Goal: Task Accomplishment & Management: Use online tool/utility

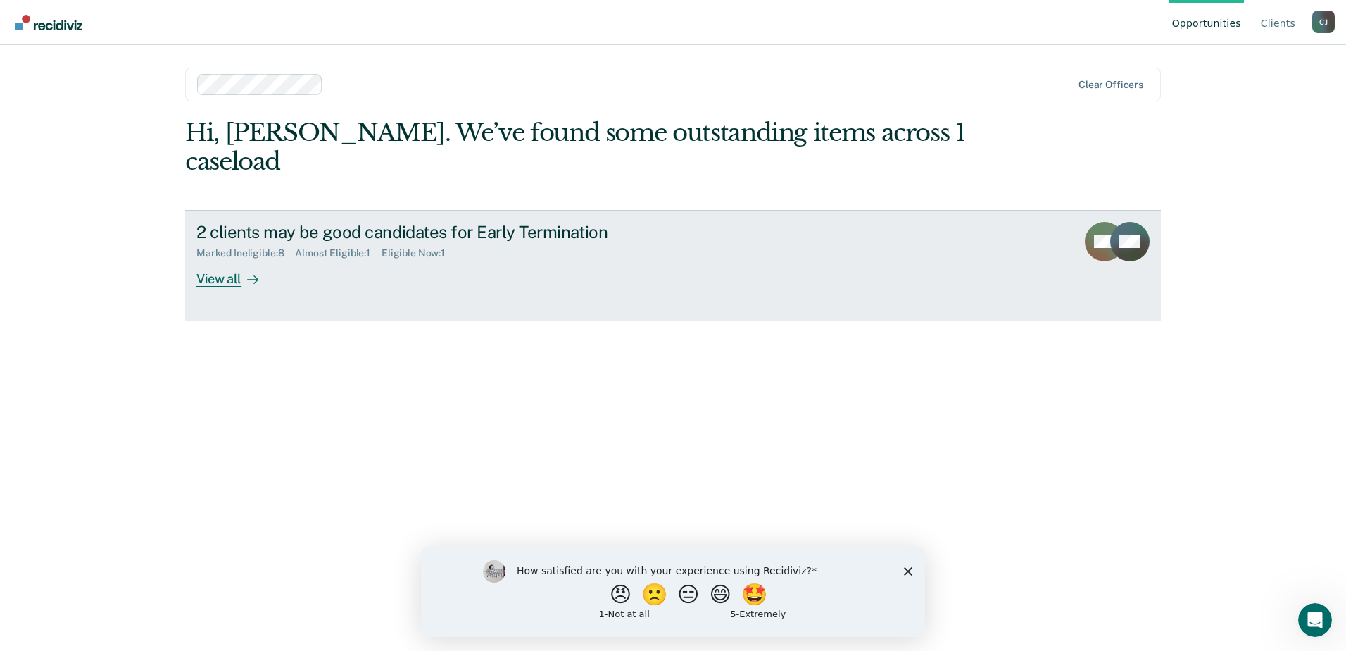
click at [220, 259] on div "View all" at bounding box center [235, 272] width 79 height 27
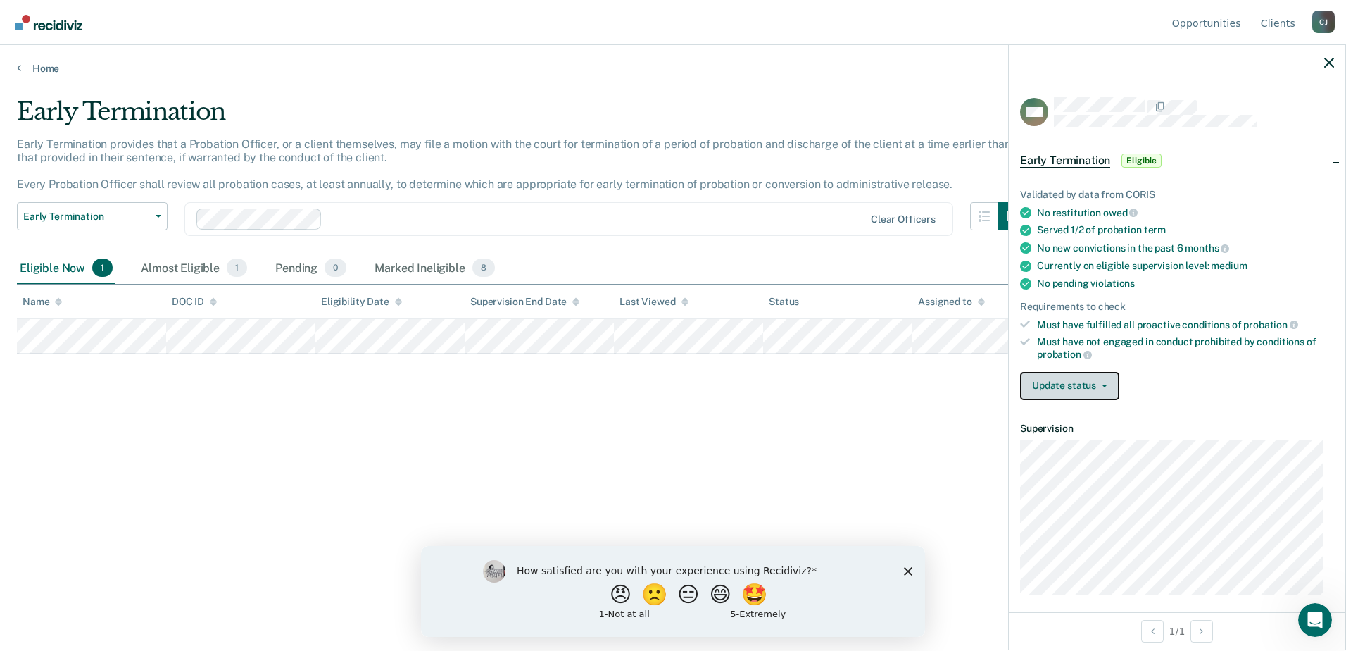
click at [1092, 384] on button "Update status" at bounding box center [1069, 386] width 99 height 28
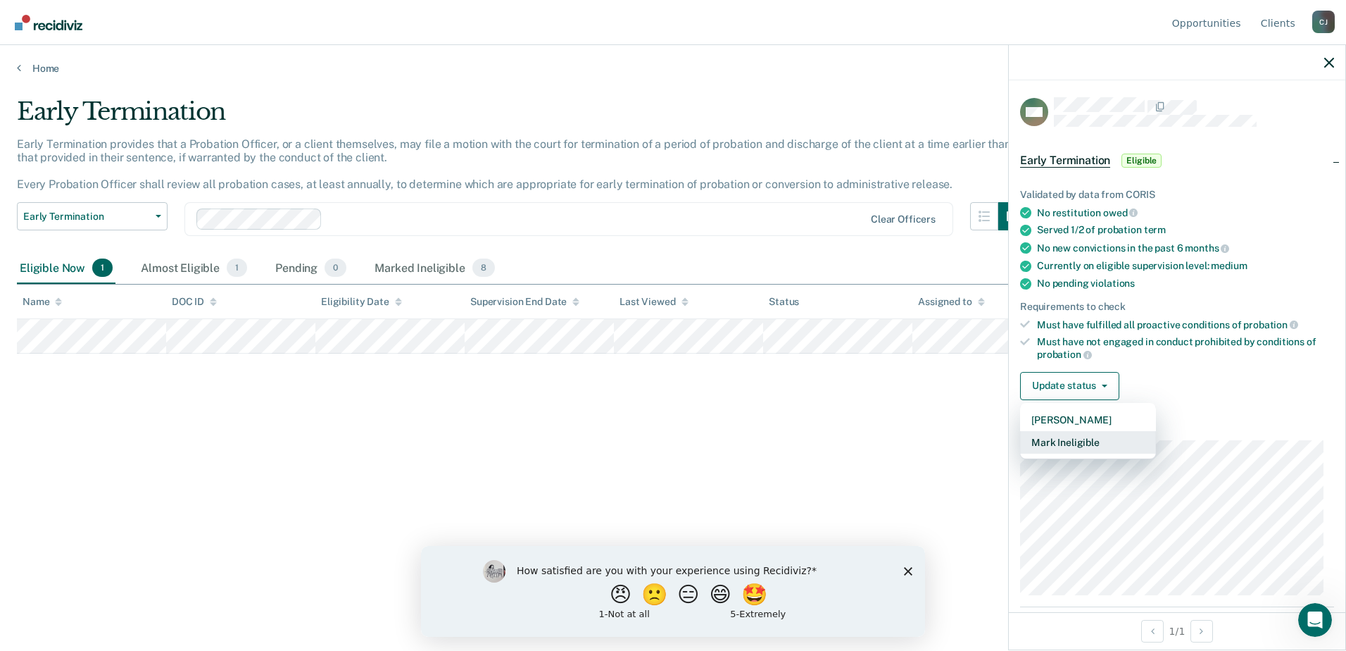
click at [1104, 439] on button "Mark Ineligible" at bounding box center [1088, 442] width 136 height 23
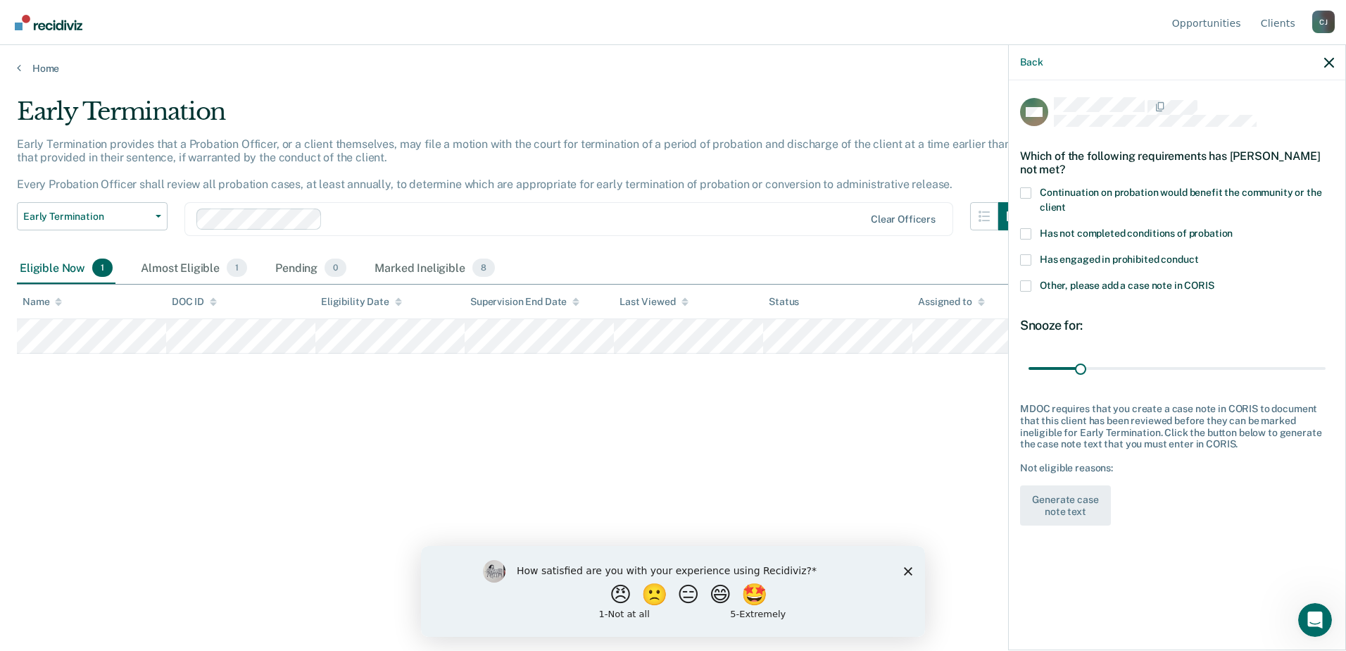
click at [1025, 233] on span at bounding box center [1025, 233] width 11 height 11
click at [1233, 228] on input "Has not completed conditions of probation" at bounding box center [1233, 228] width 0 height 0
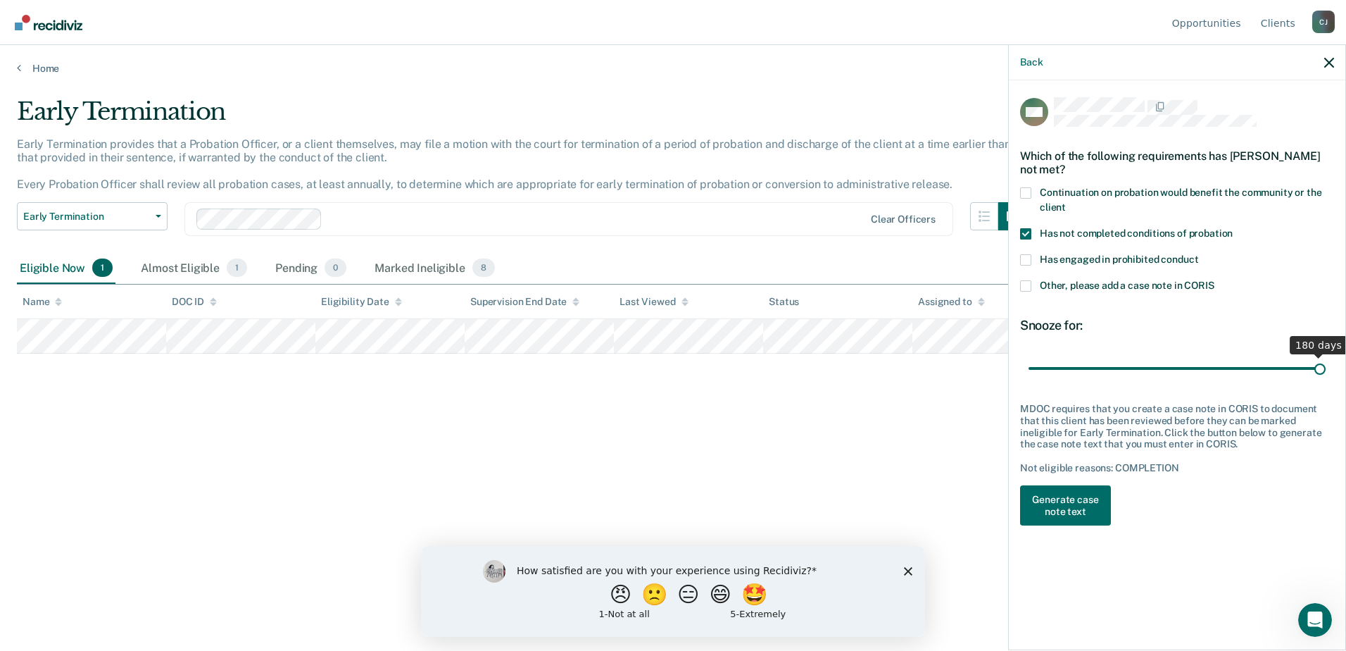
drag, startPoint x: 1077, startPoint y: 364, endPoint x: 1337, endPoint y: 370, distance: 259.2
type input "180"
click at [1326, 370] on input "range" at bounding box center [1177, 368] width 297 height 25
click at [1079, 501] on button "Generate case note text" at bounding box center [1065, 505] width 91 height 41
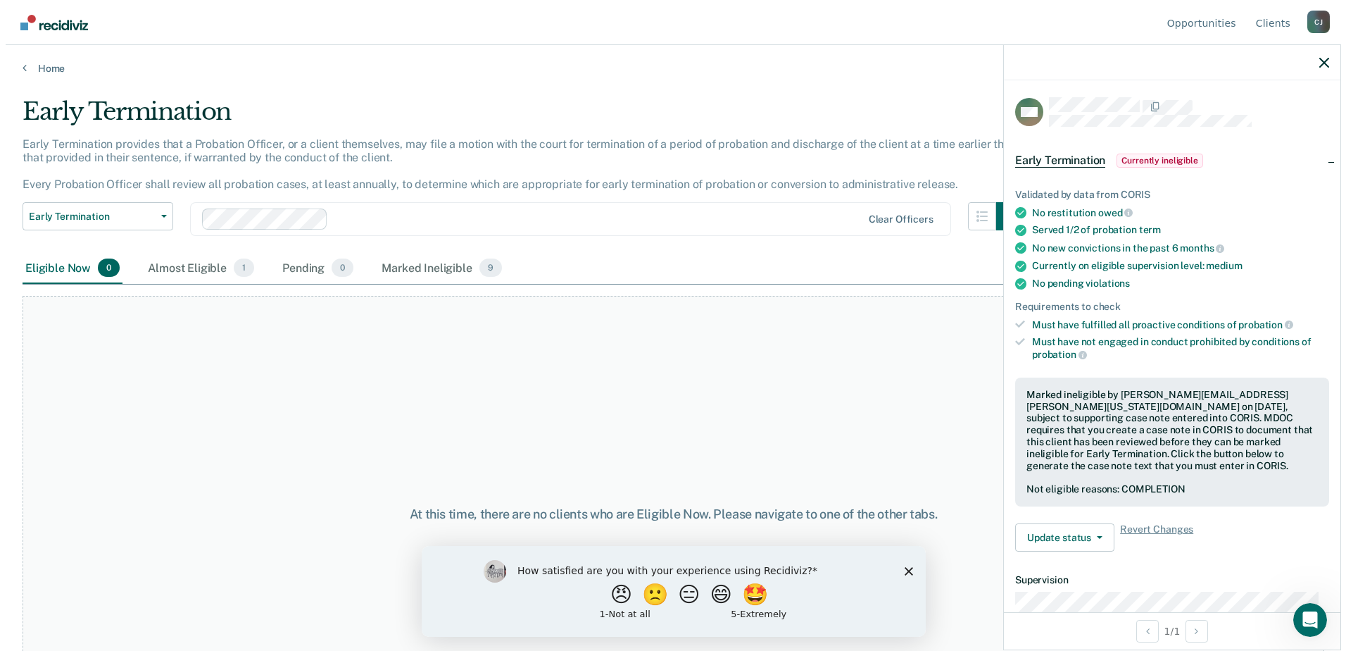
scroll to position [1, 0]
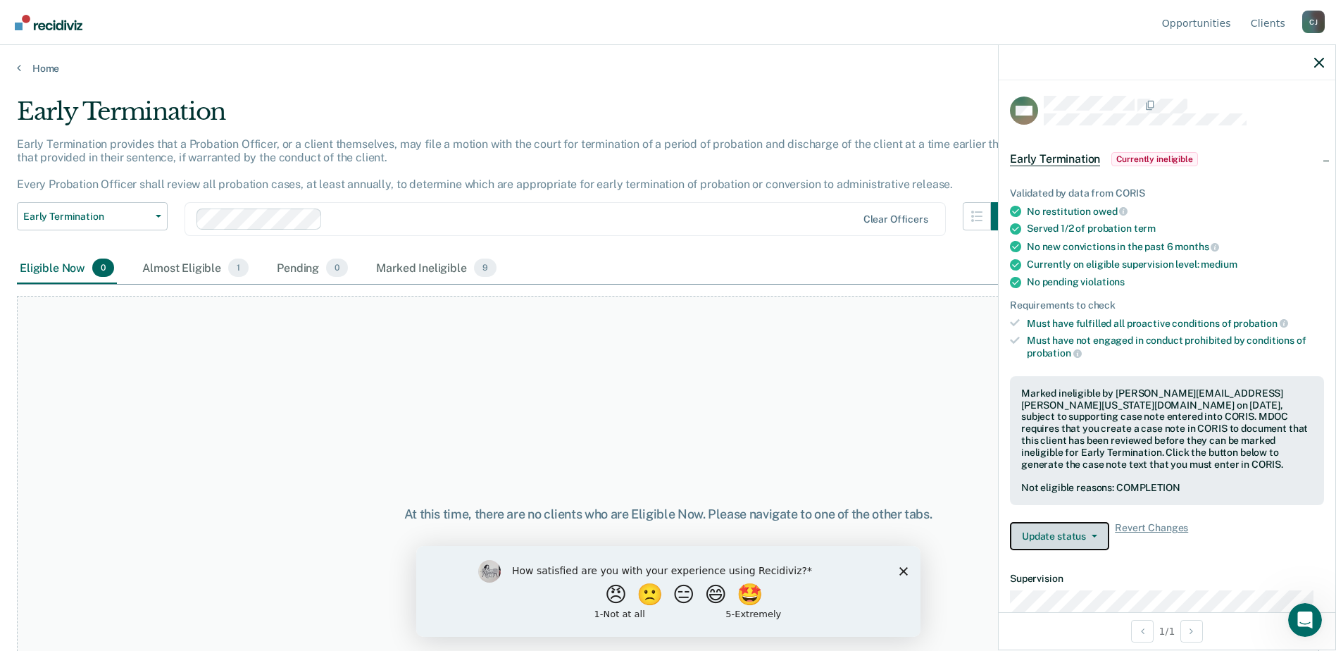
click at [1084, 539] on button "Update status" at bounding box center [1059, 536] width 99 height 28
click at [1087, 531] on button "Update status" at bounding box center [1059, 536] width 99 height 28
click at [907, 570] on div "How satisfied are you with your experience using Recidiviz? 😠 🙁 😑 😄 🤩 1 - Not a…" at bounding box center [667, 590] width 504 height 91
click at [907, 566] on div "How satisfied are you with your experience using Recidiviz? 😠 🙁 😑 😄 🤩 1 - Not a…" at bounding box center [667, 590] width 504 height 91
click at [903, 566] on icon "Close survey" at bounding box center [903, 570] width 8 height 8
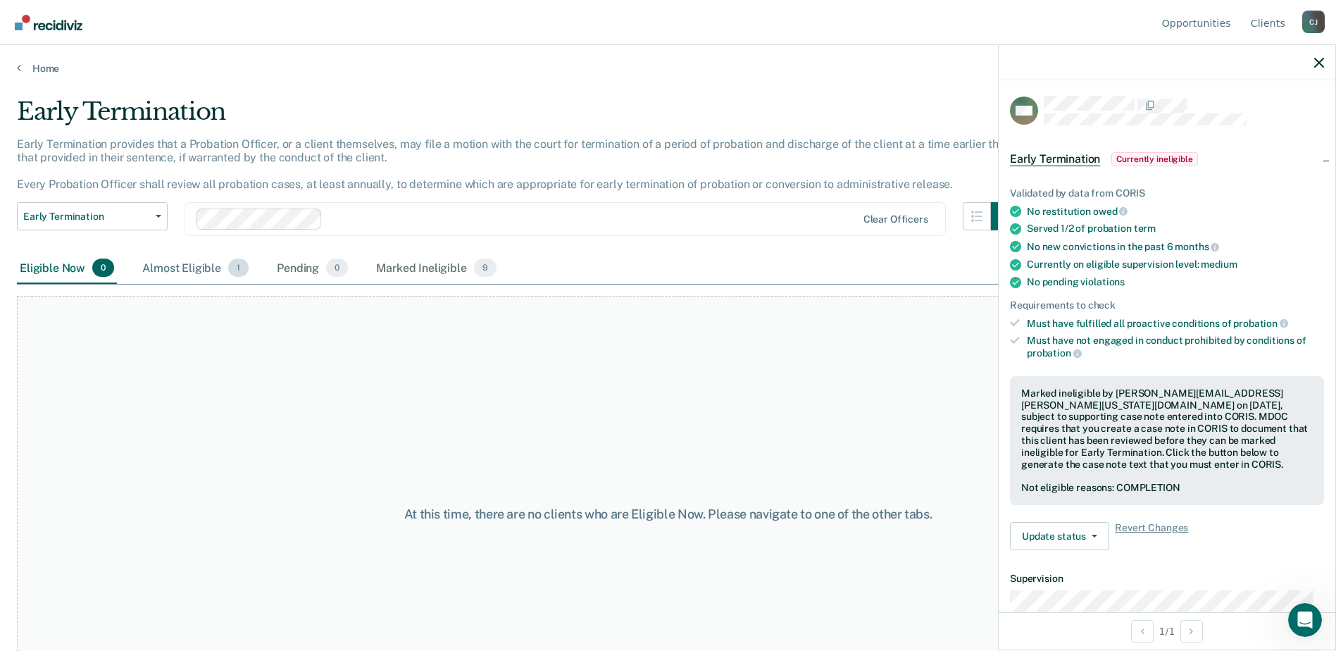
click at [199, 262] on div "Almost Eligible 1" at bounding box center [195, 268] width 112 height 31
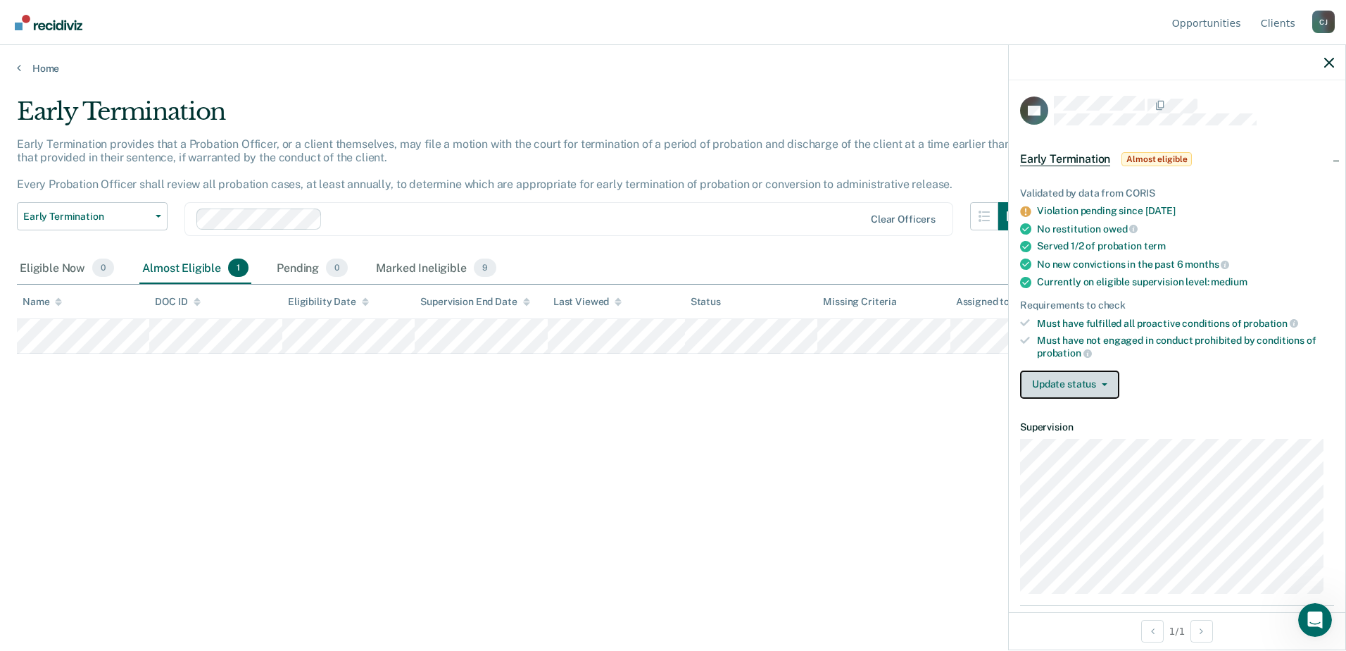
click at [1085, 377] on button "Update status" at bounding box center [1069, 384] width 99 height 28
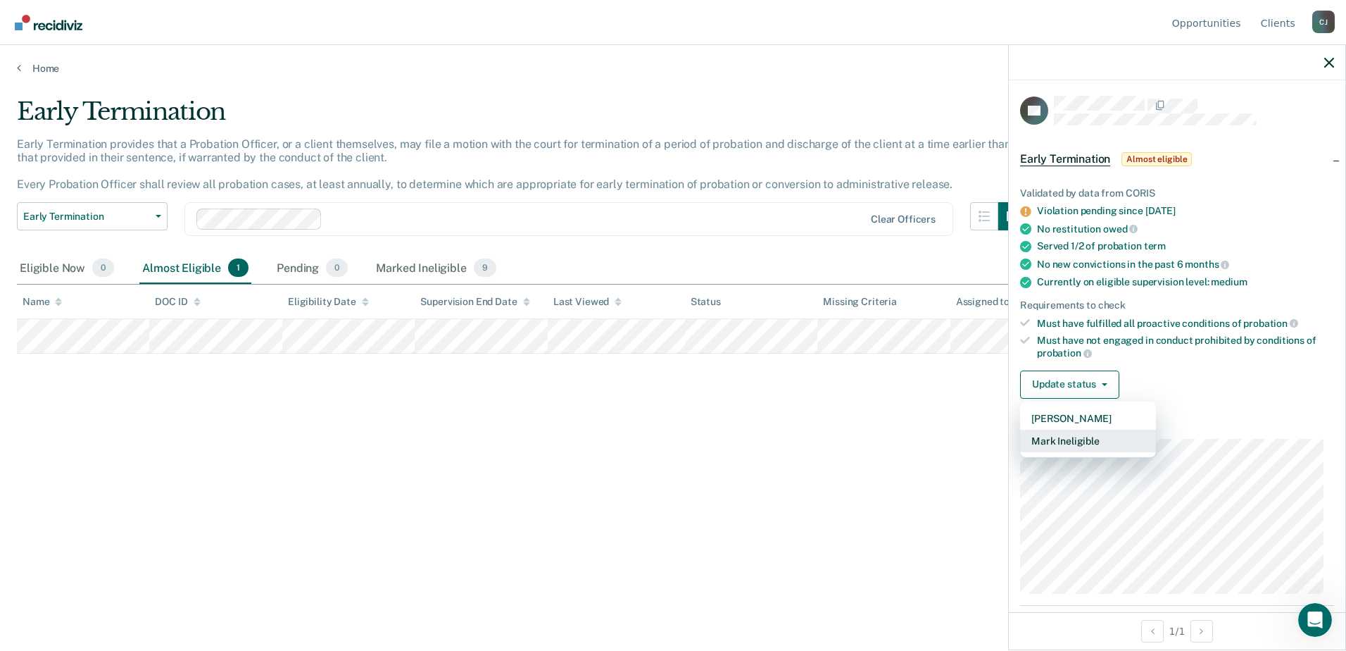
click at [1075, 442] on button "Mark Ineligible" at bounding box center [1088, 441] width 136 height 23
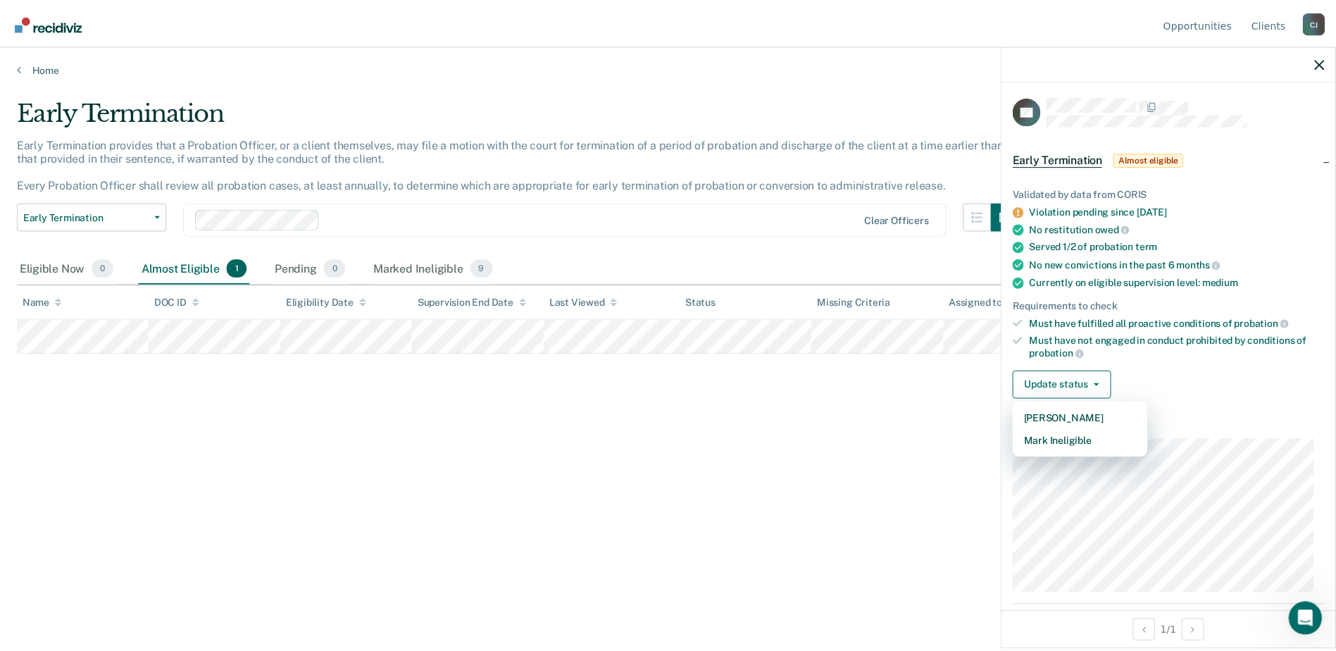
scroll to position [0, 0]
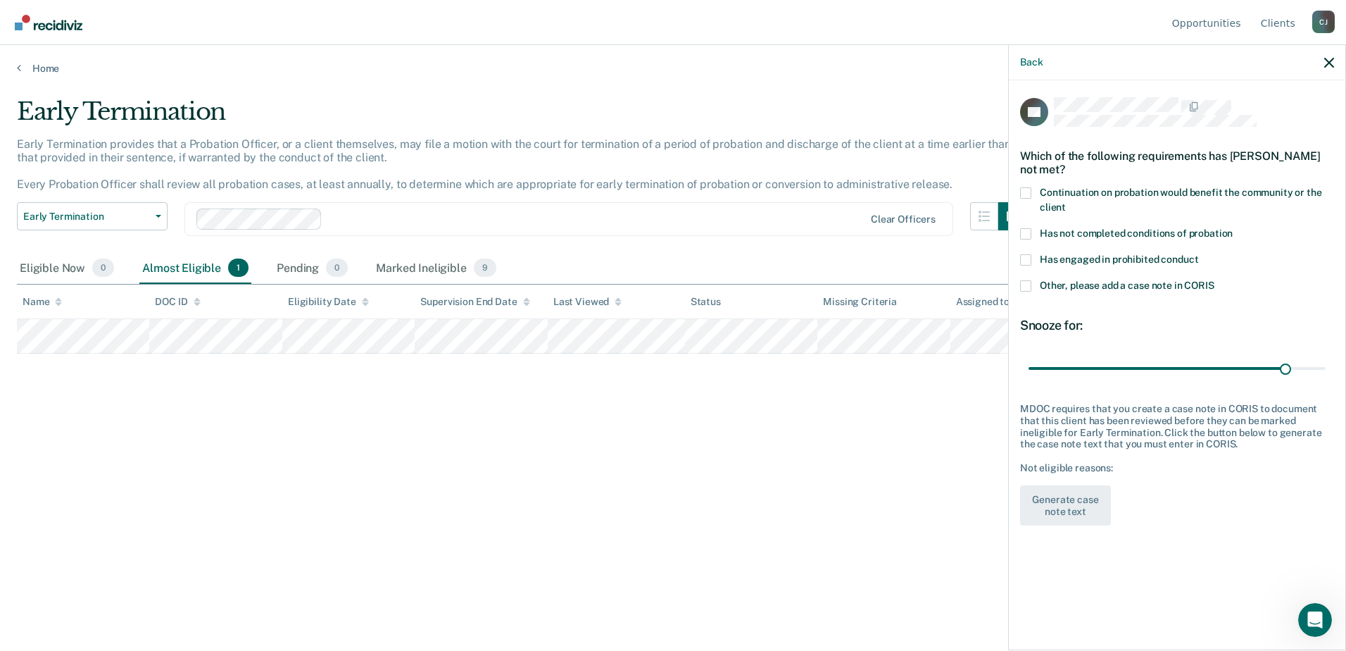
click at [1026, 233] on span at bounding box center [1025, 233] width 11 height 11
click at [1233, 228] on input "Has not completed conditions of probation" at bounding box center [1233, 228] width 0 height 0
drag, startPoint x: 1287, startPoint y: 365, endPoint x: 1338, endPoint y: 342, distance: 56.4
type input "34"
click at [1326, 356] on input "range" at bounding box center [1177, 368] width 297 height 25
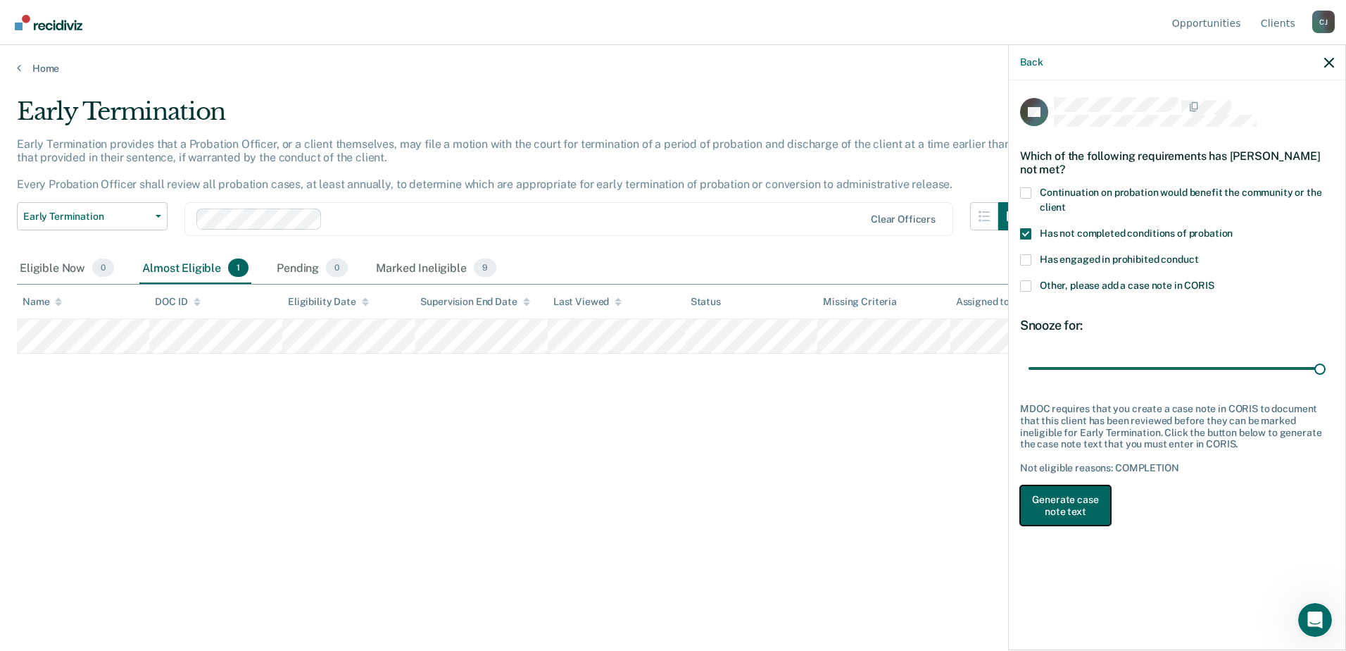
click at [1065, 500] on button "Generate case note text" at bounding box center [1065, 505] width 91 height 41
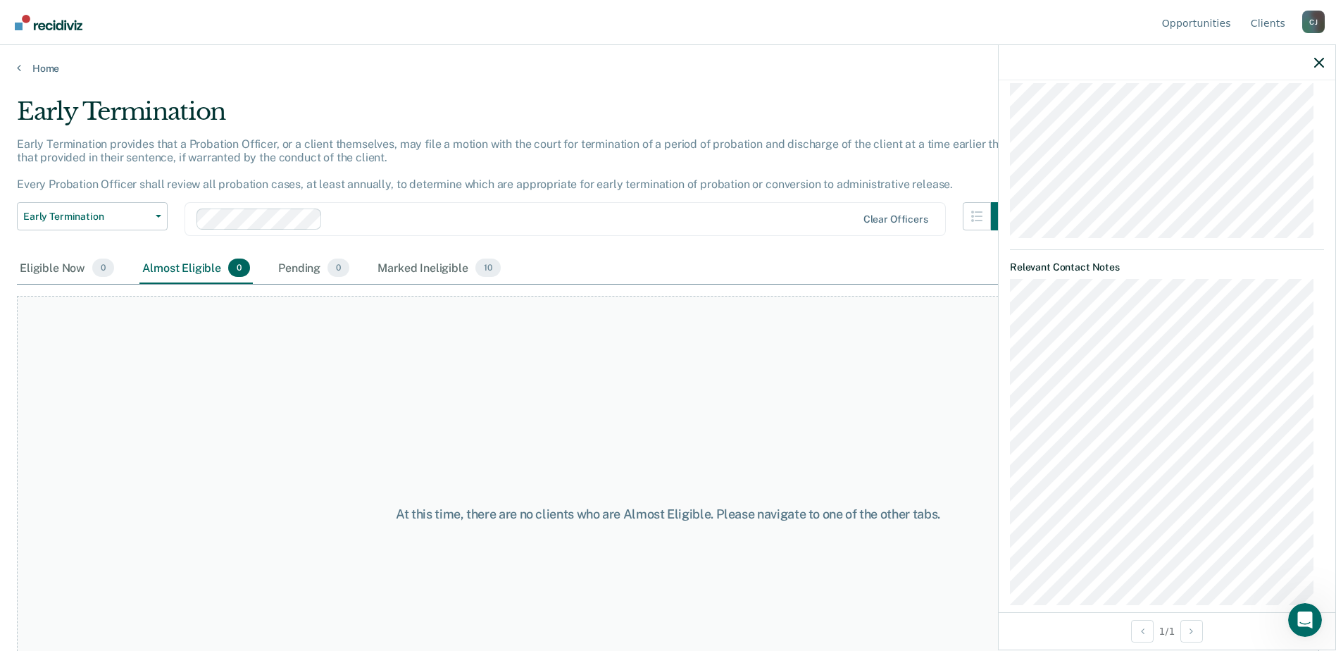
scroll to position [528, 0]
drag, startPoint x: 1332, startPoint y: 301, endPoint x: 6, endPoint y: 4, distance: 1358.9
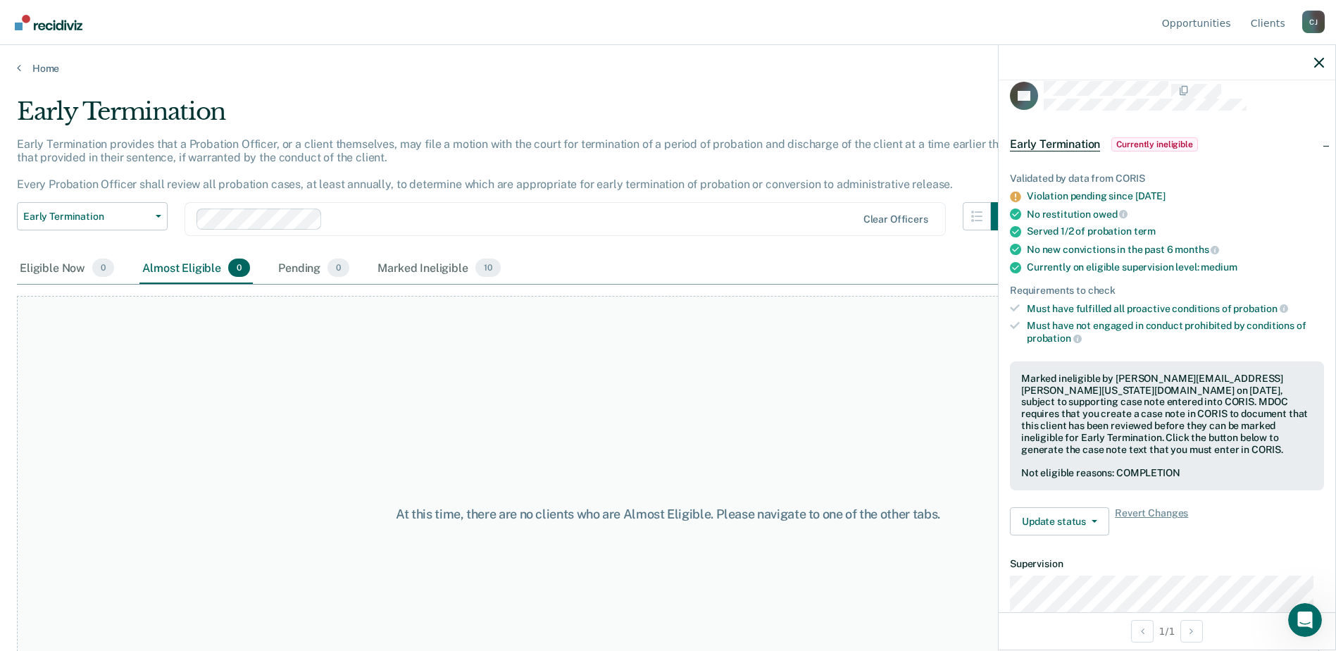
scroll to position [0, 0]
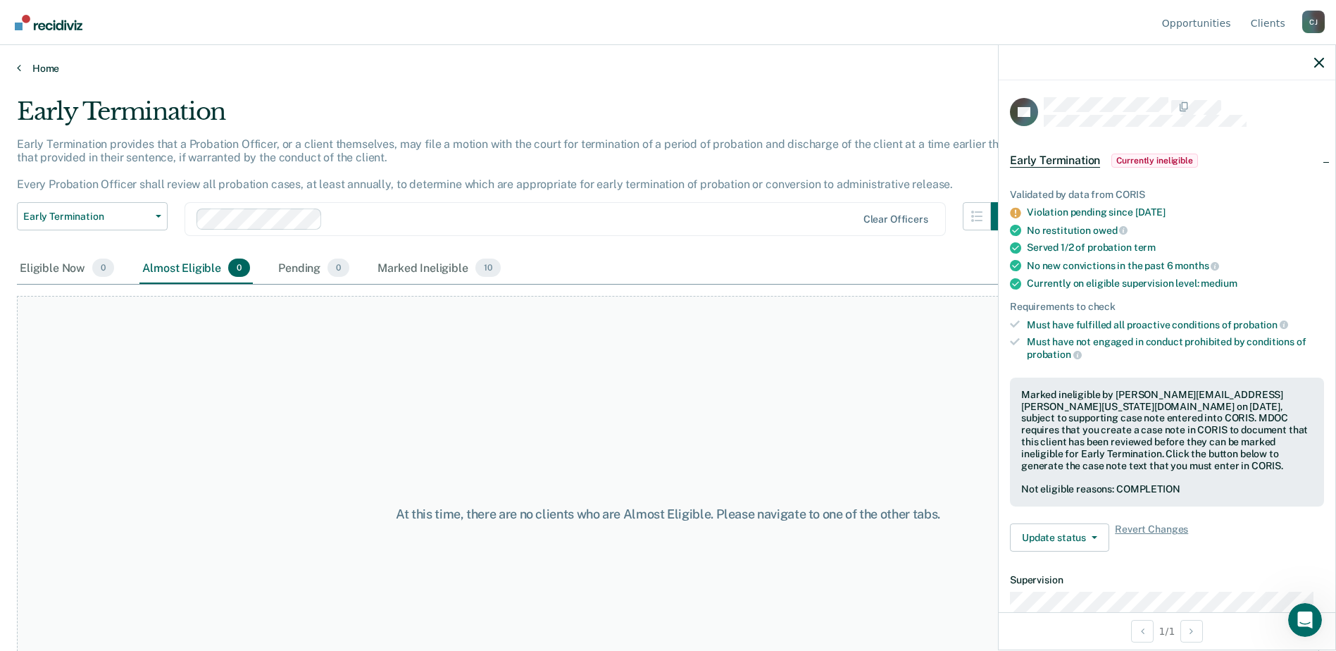
click at [36, 65] on link "Home" at bounding box center [668, 68] width 1302 height 13
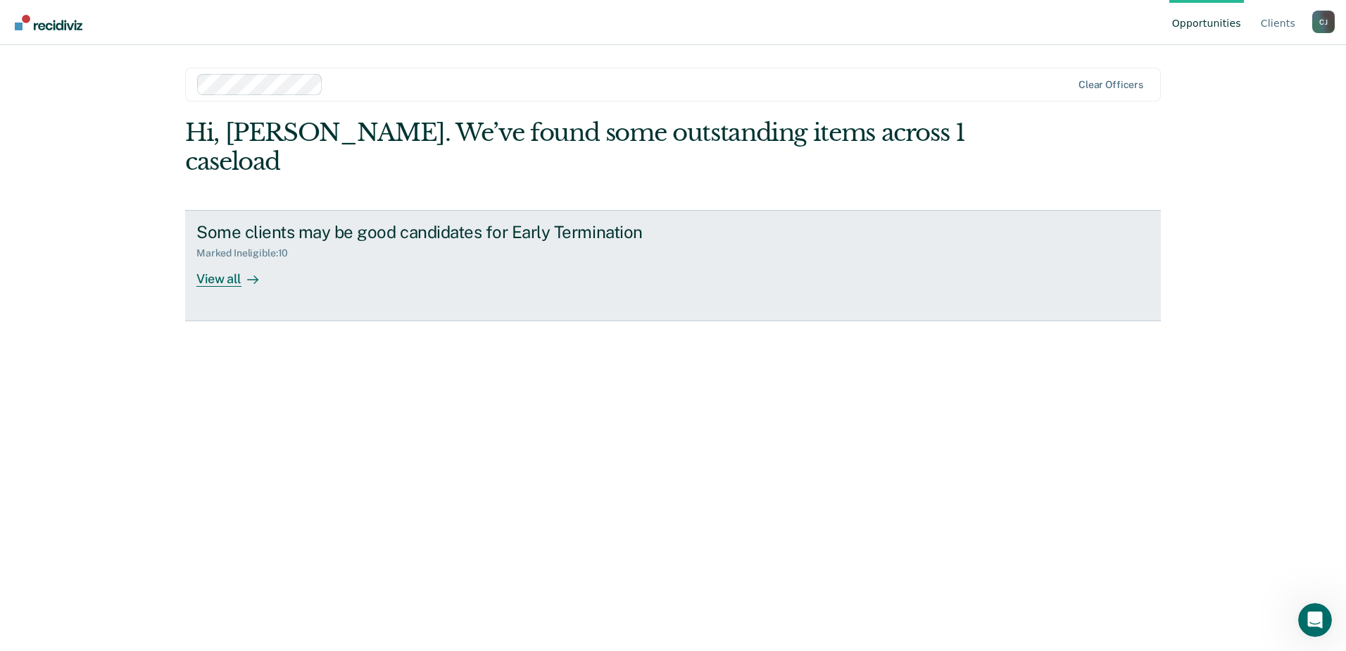
click at [223, 259] on div "View all" at bounding box center [235, 272] width 79 height 27
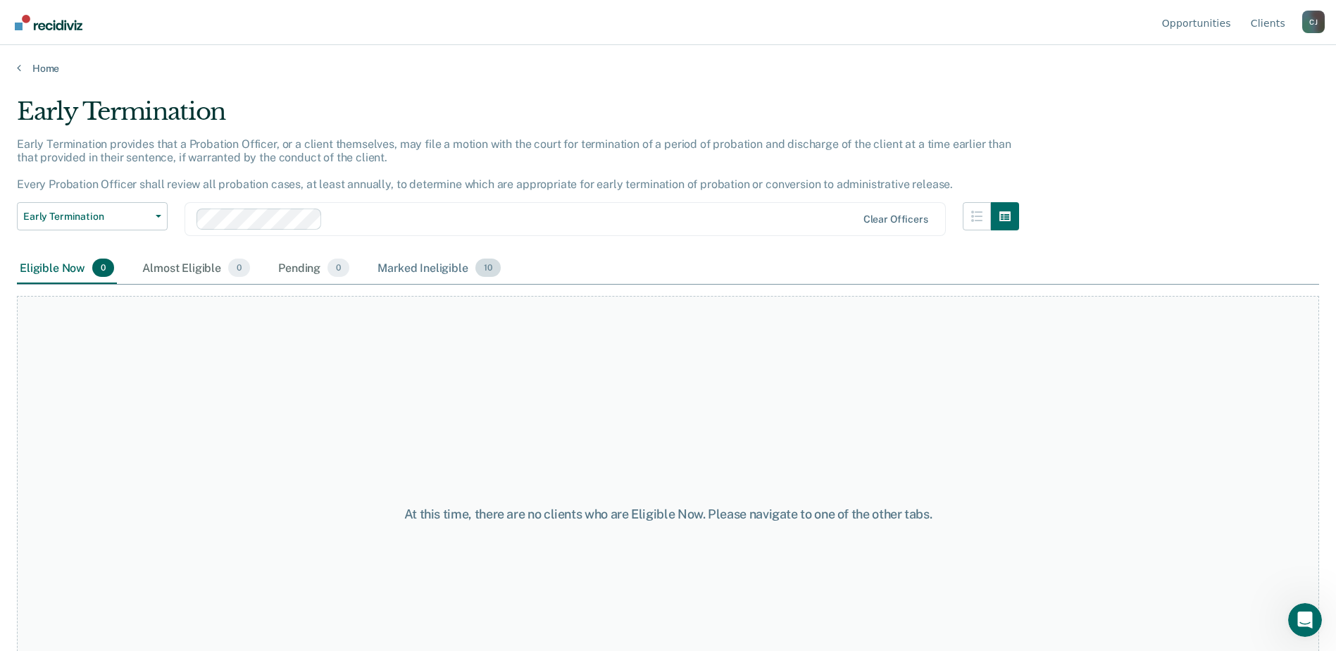
click at [427, 259] on div "Marked Ineligible 10" at bounding box center [439, 268] width 128 height 31
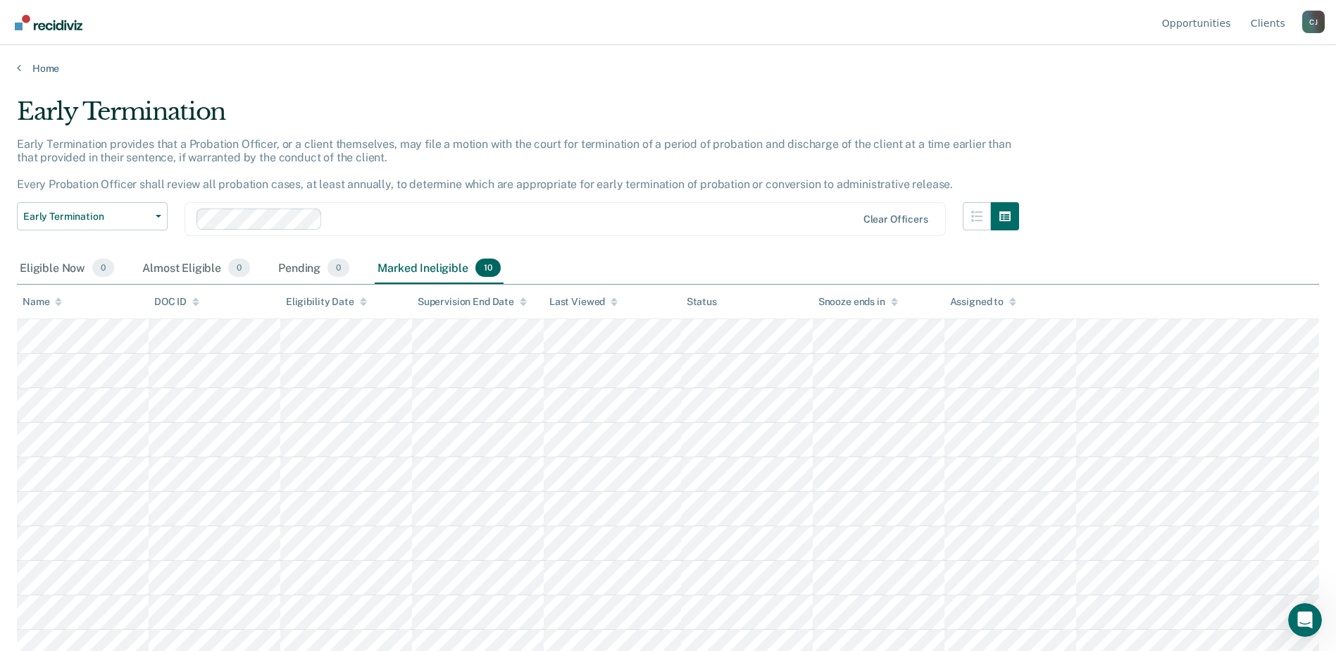
scroll to position [13, 0]
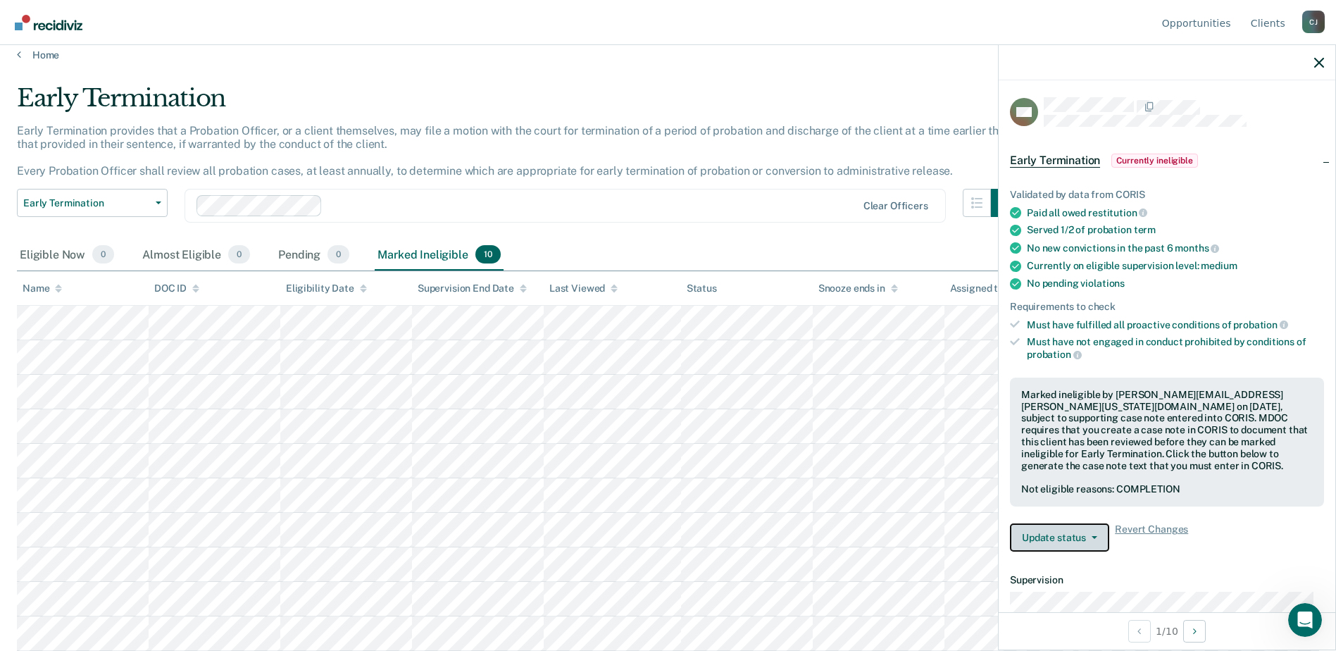
click at [1077, 531] on button "Update status" at bounding box center [1059, 537] width 99 height 28
click at [1072, 590] on button "Update Ineligibility" at bounding box center [1078, 593] width 136 height 23
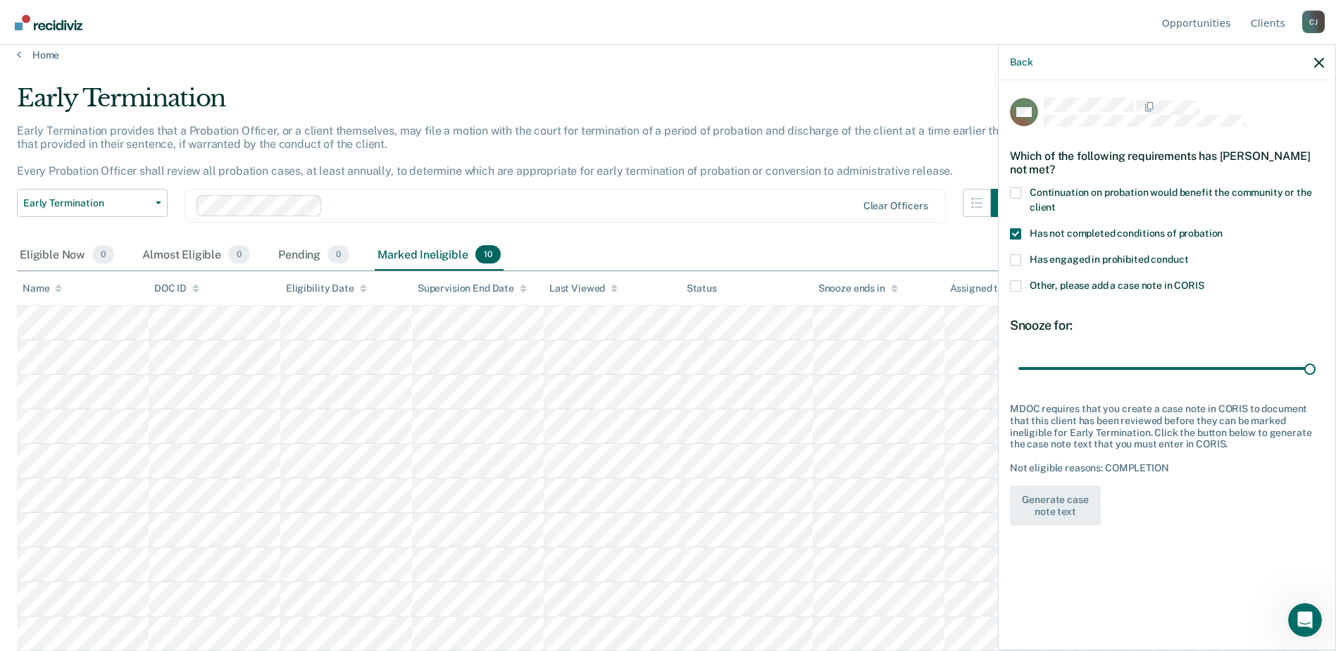
drag, startPoint x: 1311, startPoint y: 366, endPoint x: 1331, endPoint y: 368, distance: 19.8
click at [1315, 364] on input "range" at bounding box center [1166, 368] width 297 height 25
click at [1186, 606] on div "MC Which of the following requirements has [PERSON_NAME] not met? Continuation …" at bounding box center [1167, 363] width 337 height 567
drag, startPoint x: 1313, startPoint y: 363, endPoint x: 1321, endPoint y: 361, distance: 8.7
click at [1315, 361] on input "range" at bounding box center [1166, 368] width 297 height 25
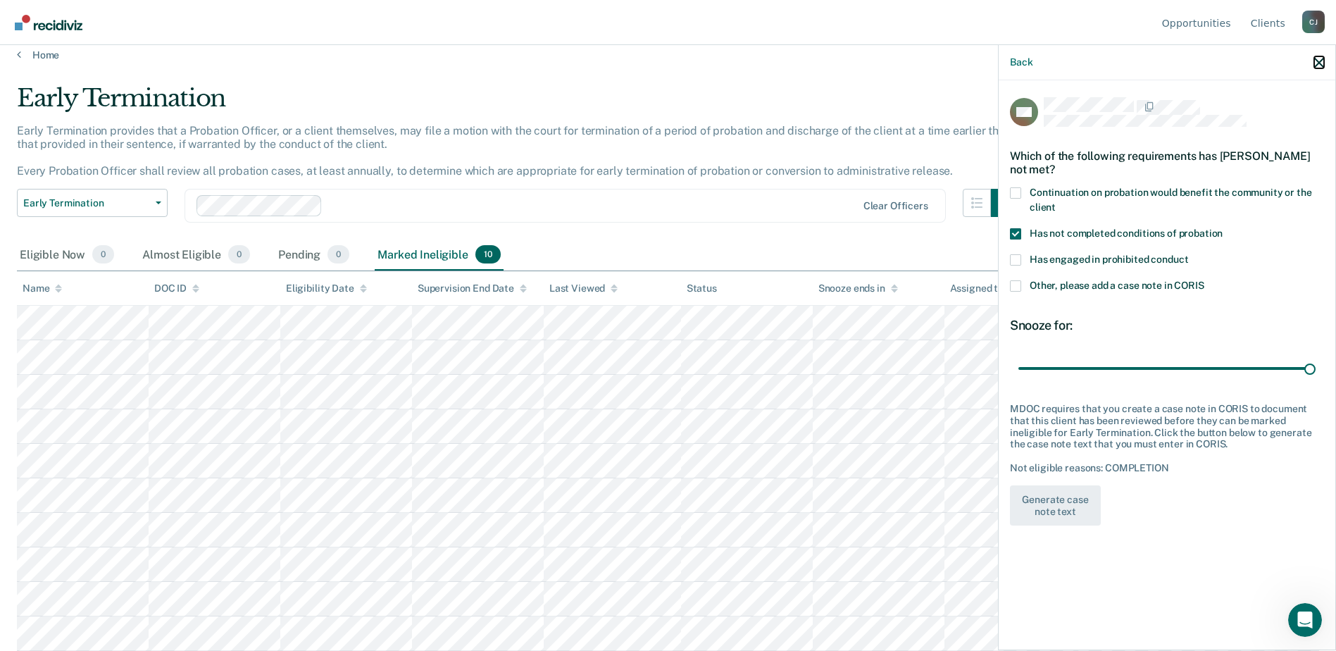
click at [1315, 58] on icon "button" at bounding box center [1319, 63] width 10 height 10
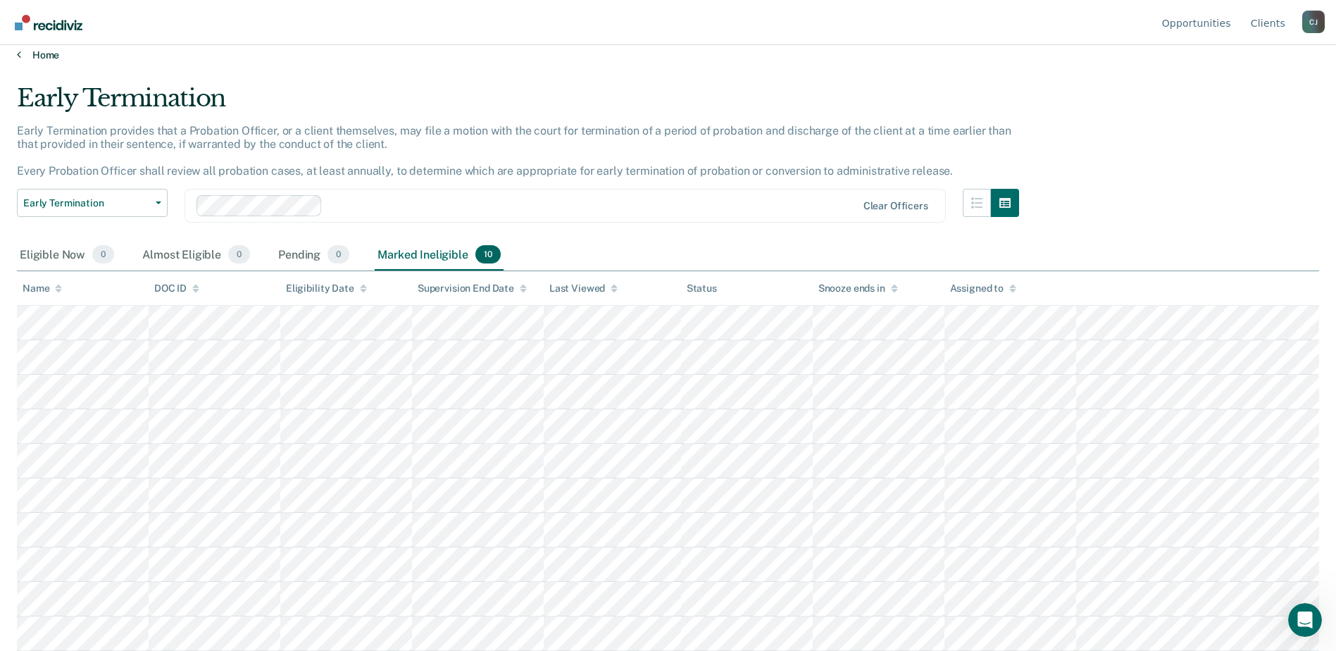
click at [20, 52] on icon at bounding box center [19, 54] width 4 height 11
